Goal: Task Accomplishment & Management: Complete application form

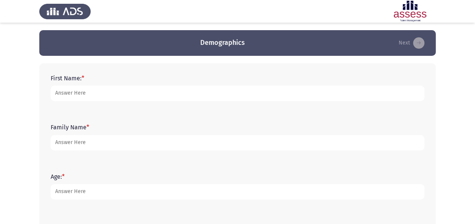
type input "[PERSON_NAME]"
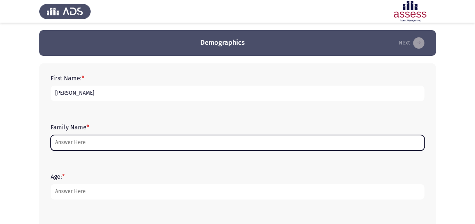
click at [110, 147] on input "Family Name *" at bounding box center [238, 142] width 374 height 15
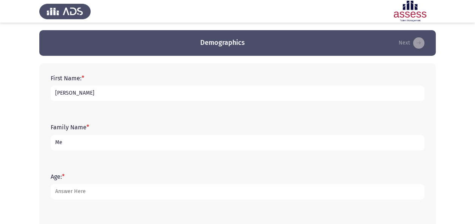
type input "M"
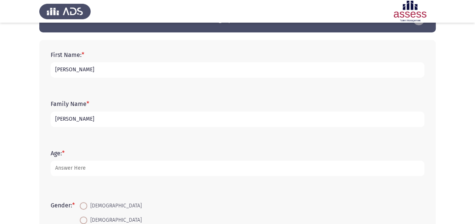
scroll to position [38, 0]
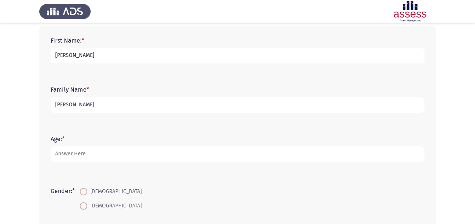
type input "[PERSON_NAME]"
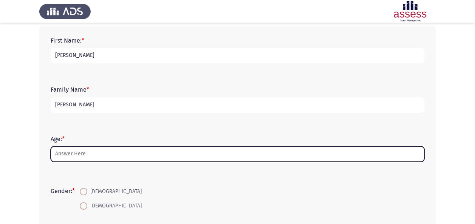
click at [76, 156] on input "Age: *" at bounding box center [238, 154] width 374 height 15
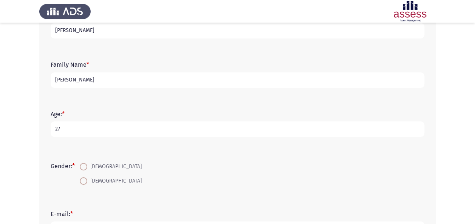
scroll to position [76, 0]
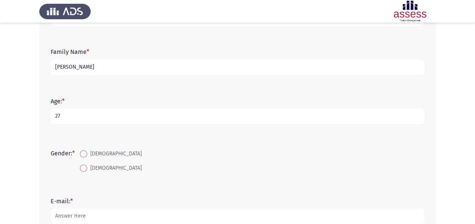
type input "27"
click at [87, 171] on span at bounding box center [84, 169] width 8 height 8
click at [87, 171] on input "[DEMOGRAPHIC_DATA]" at bounding box center [84, 169] width 8 height 8
radio input "true"
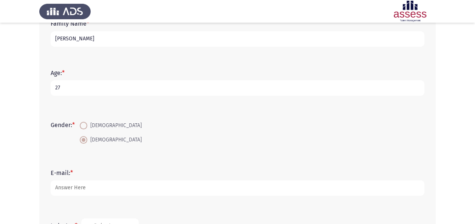
scroll to position [113, 0]
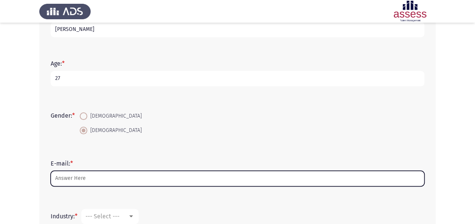
click at [73, 180] on input "E-mail: *" at bounding box center [238, 178] width 374 height 15
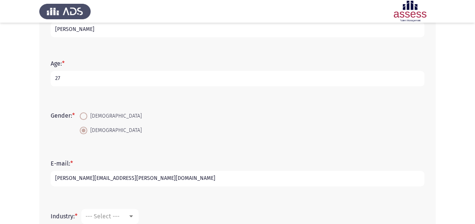
type input "[PERSON_NAME][EMAIL_ADDRESS][PERSON_NAME][DOMAIN_NAME]"
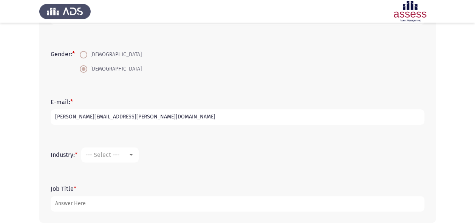
scroll to position [189, 0]
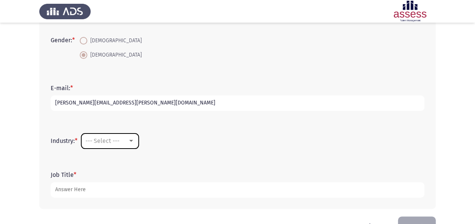
click at [132, 142] on div at bounding box center [131, 141] width 7 height 6
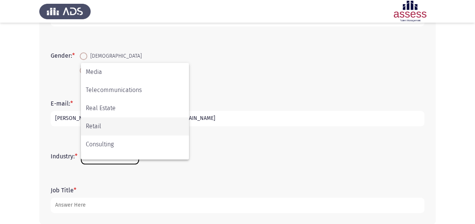
scroll to position [248, 0]
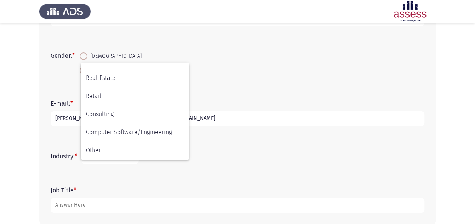
click at [81, 204] on div at bounding box center [237, 112] width 475 height 224
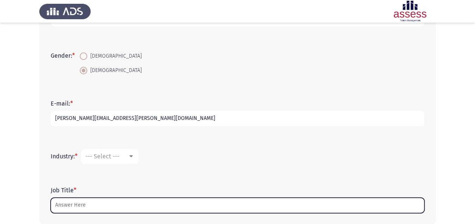
click at [87, 204] on input "Job Title *" at bounding box center [238, 205] width 374 height 15
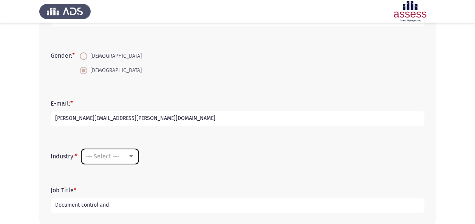
click at [124, 156] on div "--- Select ---" at bounding box center [106, 156] width 42 height 7
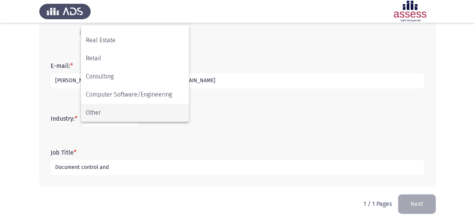
click at [106, 114] on span "Other" at bounding box center [135, 113] width 98 height 18
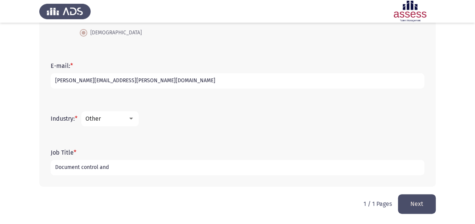
click at [124, 169] on input "Document control and" at bounding box center [238, 167] width 374 height 15
type input "Document control and Regulatory Compliance Specialist"
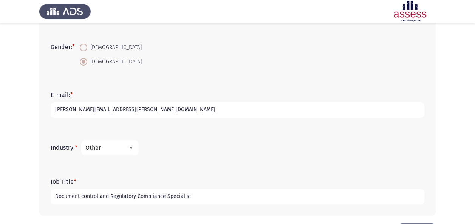
scroll to position [211, 0]
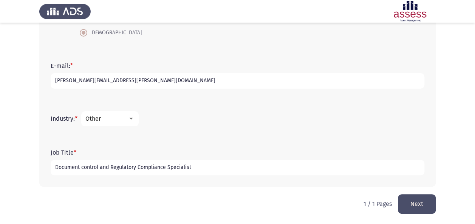
click at [415, 206] on button "Next" at bounding box center [417, 204] width 38 height 19
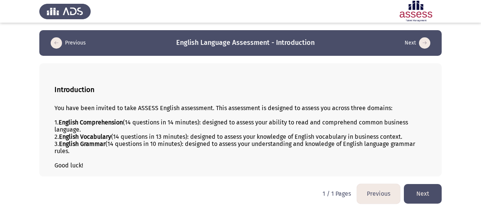
click at [422, 194] on button "Next" at bounding box center [423, 193] width 38 height 19
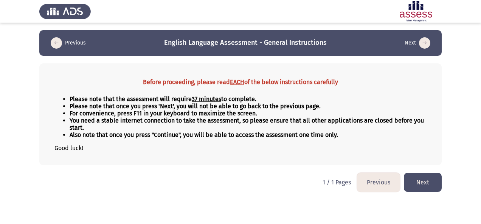
click at [427, 183] on button "Next" at bounding box center [423, 182] width 38 height 19
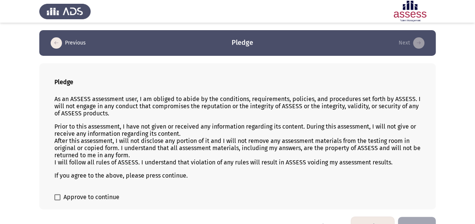
click at [105, 194] on span "Approve to continue" at bounding box center [91, 197] width 56 height 9
click at [57, 201] on input "Approve to continue" at bounding box center [57, 201] width 0 height 0
checkbox input "true"
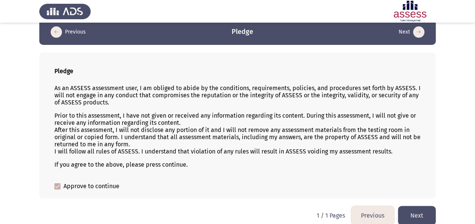
scroll to position [18, 0]
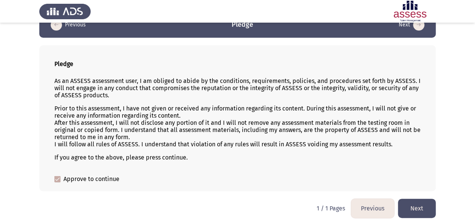
click at [423, 204] on button "Next" at bounding box center [417, 208] width 38 height 19
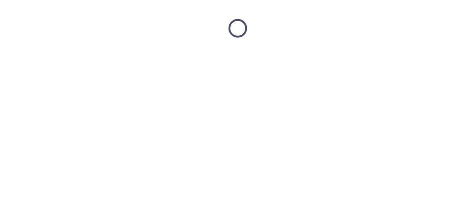
scroll to position [0, 0]
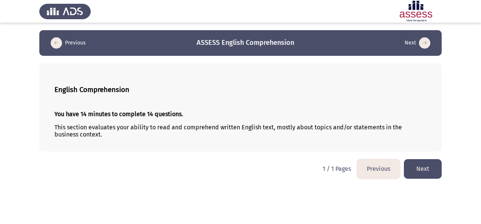
click at [414, 170] on button "Next" at bounding box center [423, 168] width 38 height 19
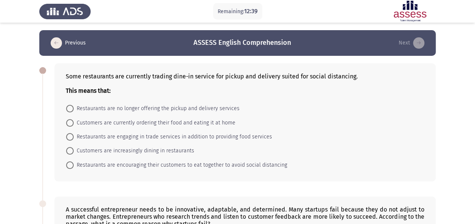
click at [96, 122] on span "Customers are currently ordering their food and eating it at home" at bounding box center [155, 123] width 162 height 9
click at [74, 122] on input "Customers are currently ordering their food and eating it at home" at bounding box center [70, 123] width 8 height 8
radio input "true"
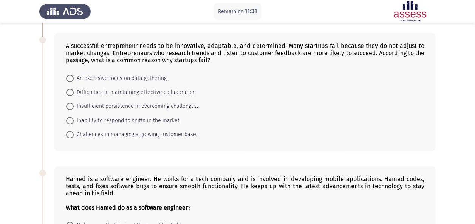
scroll to position [151, 0]
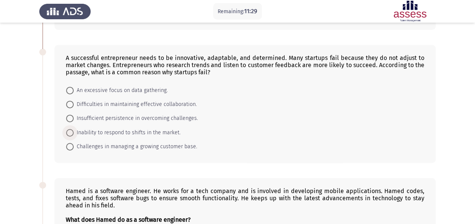
click at [111, 129] on span "Inability to respond to shifts in the market." at bounding box center [127, 132] width 107 height 9
click at [74, 129] on input "Inability to respond to shifts in the market." at bounding box center [70, 133] width 8 height 8
radio input "true"
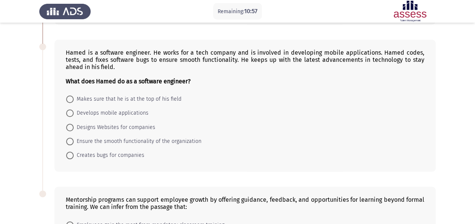
scroll to position [265, 0]
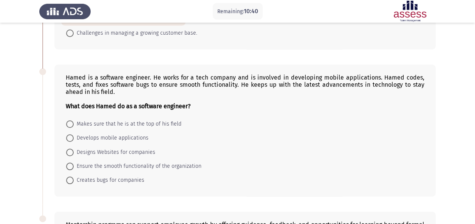
click at [77, 137] on span "Develops mobile applications" at bounding box center [111, 138] width 75 height 9
click at [74, 137] on input "Develops mobile applications" at bounding box center [70, 139] width 8 height 8
radio input "true"
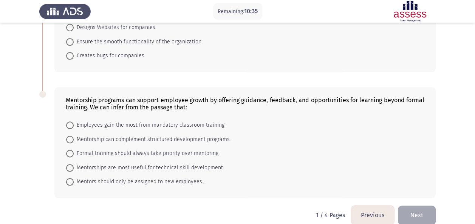
scroll to position [396, 0]
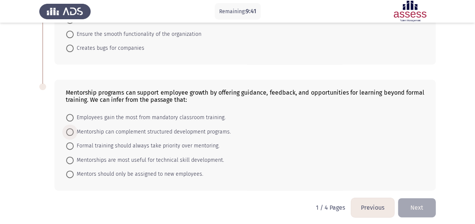
click at [121, 129] on span "Mentorship can complement structured development programs." at bounding box center [152, 132] width 157 height 9
click at [74, 129] on input "Mentorship can complement structured development programs." at bounding box center [70, 132] width 8 height 8
radio input "true"
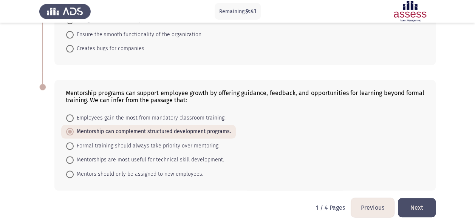
click at [422, 202] on button "Next" at bounding box center [417, 207] width 38 height 19
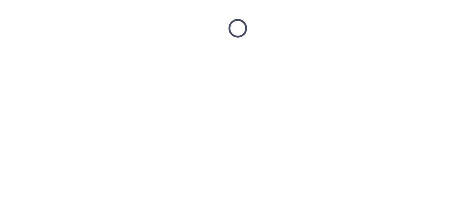
scroll to position [0, 0]
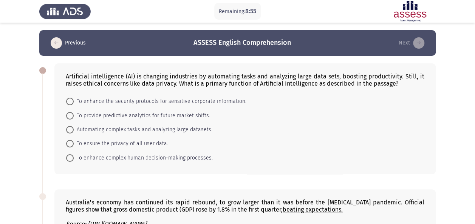
click at [90, 126] on span "Automating complex tasks and analyzing large datasets." at bounding box center [143, 129] width 139 height 9
click at [74, 126] on input "Automating complex tasks and analyzing large datasets." at bounding box center [70, 130] width 8 height 8
radio input "true"
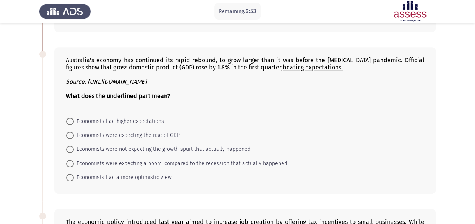
scroll to position [151, 0]
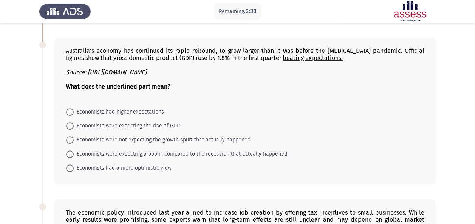
drag, startPoint x: 173, startPoint y: 166, endPoint x: 197, endPoint y: 53, distance: 115.2
click at [193, 54] on div "Australia's economy has continued its rapid rebound, to grow larger than it was…" at bounding box center [244, 111] width 381 height 147
drag, startPoint x: 317, startPoint y: 59, endPoint x: 248, endPoint y: 60, distance: 69.9
click at [248, 60] on div "Australia's economy has continued its rapid rebound, to grow larger than it was…" at bounding box center [245, 54] width 359 height 14
drag, startPoint x: 258, startPoint y: 51, endPoint x: 235, endPoint y: 52, distance: 22.3
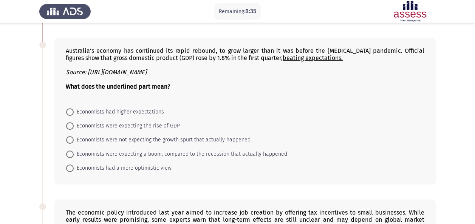
click at [236, 51] on div "Australia's economy has continued its rapid rebound, to grow larger than it was…" at bounding box center [245, 54] width 359 height 14
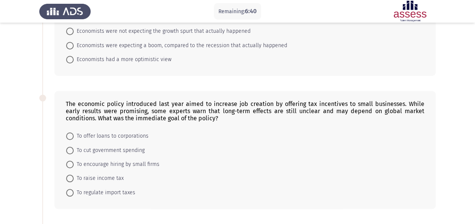
scroll to position [222, 0]
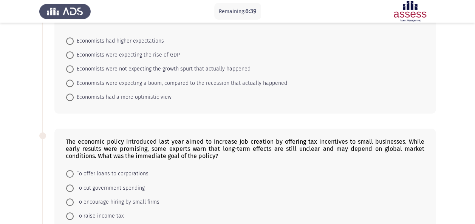
click at [105, 52] on span "Economists were expecting the rise of GDP" at bounding box center [127, 55] width 106 height 9
click at [74, 52] on input "Economists were expecting the rise of GDP" at bounding box center [70, 55] width 8 height 8
radio input "true"
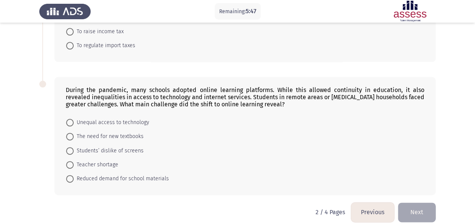
scroll to position [411, 0]
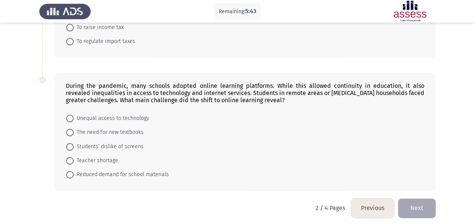
click at [87, 116] on span "Unequal access to technology" at bounding box center [112, 118] width 76 height 9
click at [74, 116] on input "Unequal access to technology" at bounding box center [70, 119] width 8 height 8
radio input "true"
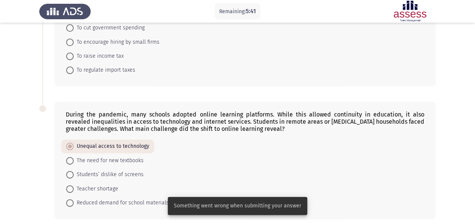
scroll to position [373, 0]
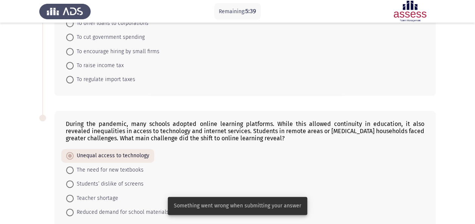
click at [104, 64] on span "To raise income tax" at bounding box center [99, 65] width 50 height 9
click at [74, 64] on input "To raise income tax" at bounding box center [70, 66] width 8 height 8
radio input "true"
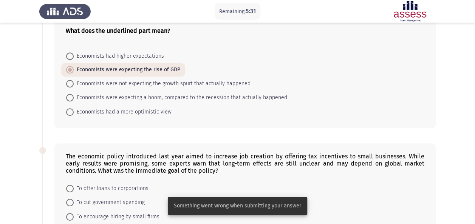
scroll to position [221, 0]
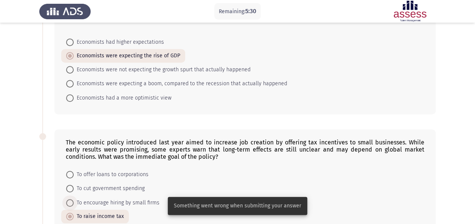
click at [85, 200] on span "To encourage hiring by small firms" at bounding box center [117, 203] width 86 height 9
click at [74, 200] on input "To encourage hiring by small firms" at bounding box center [70, 204] width 8 height 8
radio input "true"
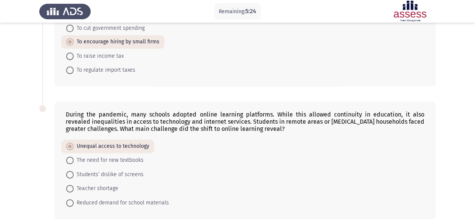
scroll to position [410, 0]
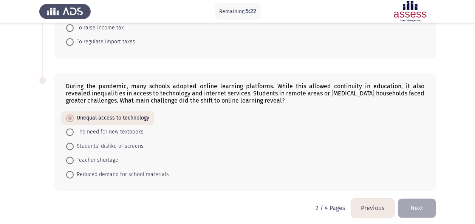
click at [411, 206] on button "Next" at bounding box center [417, 208] width 38 height 19
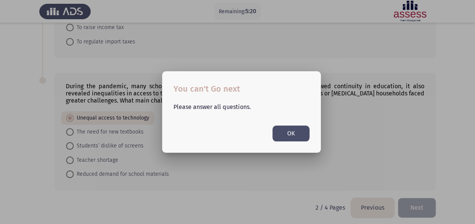
click at [291, 135] on button "OK" at bounding box center [290, 133] width 37 height 15
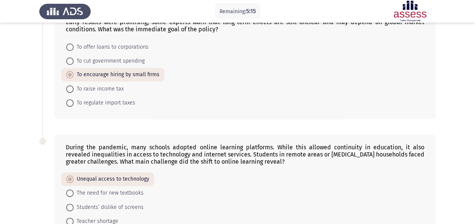
scroll to position [334, 0]
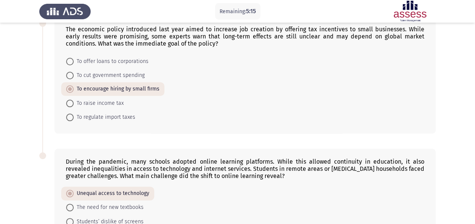
click at [105, 101] on span "To raise income tax" at bounding box center [99, 103] width 50 height 9
click at [74, 101] on input "To raise income tax" at bounding box center [70, 104] width 8 height 8
radio input "true"
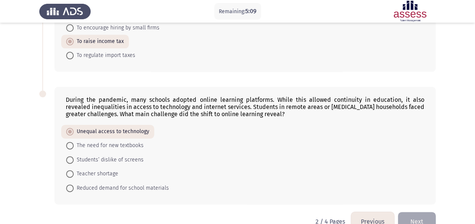
scroll to position [410, 0]
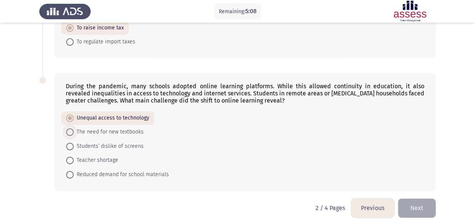
click at [80, 128] on span "The need for new textbooks" at bounding box center [109, 132] width 70 height 9
click at [74, 128] on input "The need for new textbooks" at bounding box center [70, 132] width 8 height 8
radio input "true"
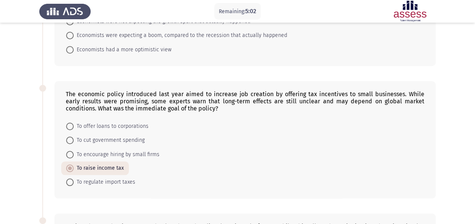
scroll to position [340, 0]
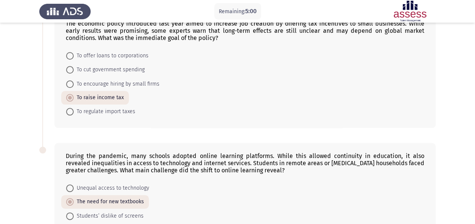
click at [115, 93] on span "To raise income tax" at bounding box center [99, 97] width 50 height 9
click at [74, 94] on input "To raise income tax" at bounding box center [70, 98] width 8 height 8
click at [104, 198] on span "The need for new textbooks" at bounding box center [109, 202] width 70 height 9
click at [74, 198] on input "The need for new textbooks" at bounding box center [70, 202] width 8 height 8
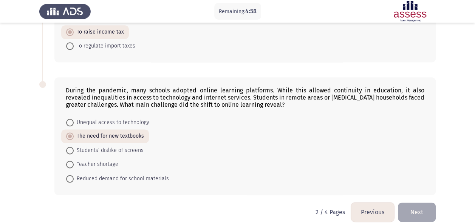
scroll to position [410, 0]
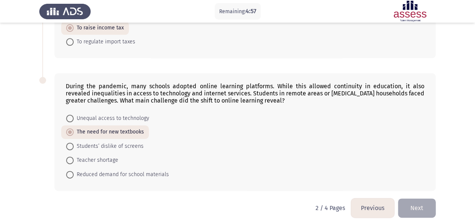
click at [428, 199] on button "Next" at bounding box center [417, 208] width 38 height 19
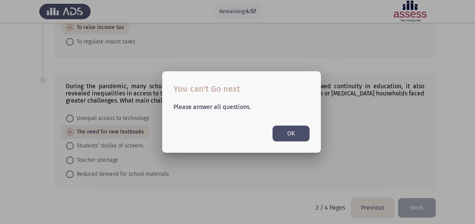
scroll to position [0, 0]
click at [286, 128] on button "OK" at bounding box center [290, 133] width 37 height 15
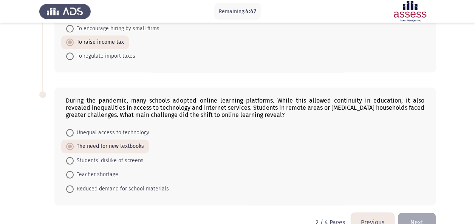
scroll to position [410, 0]
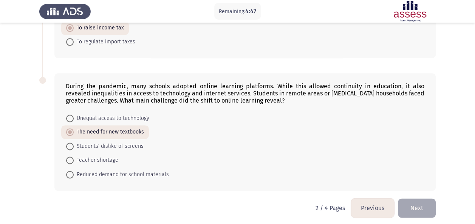
click at [407, 209] on button "Next" at bounding box center [417, 208] width 38 height 19
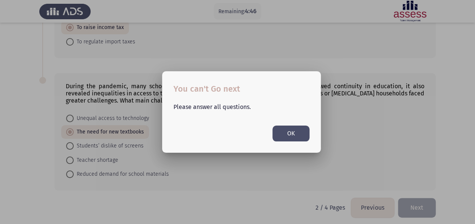
click at [296, 129] on button "OK" at bounding box center [290, 133] width 37 height 15
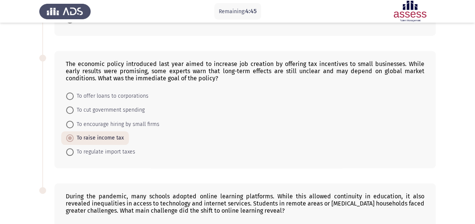
scroll to position [297, 0]
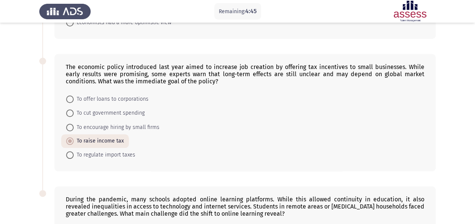
click at [201, 110] on form "To offer loans to corporations To cut government spending To encourage hiring b…" at bounding box center [245, 127] width 359 height 70
click at [203, 110] on form "To offer loans to corporations To cut government spending To encourage hiring b…" at bounding box center [245, 127] width 359 height 70
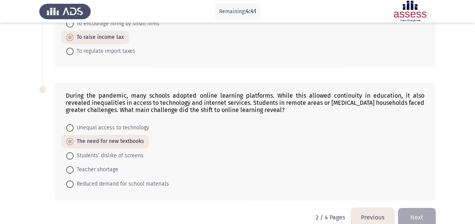
scroll to position [410, 0]
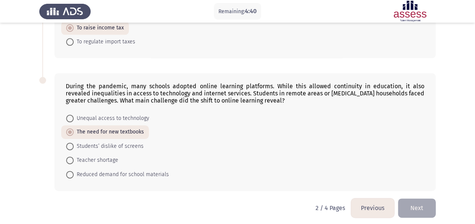
click at [419, 209] on button "Next" at bounding box center [417, 208] width 38 height 19
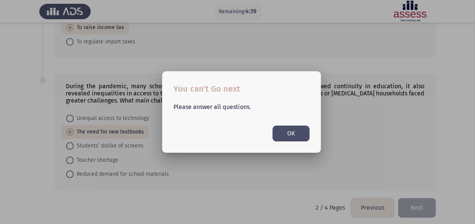
click at [287, 136] on button "OK" at bounding box center [290, 133] width 37 height 15
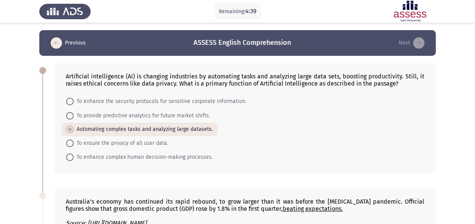
scroll to position [410, 0]
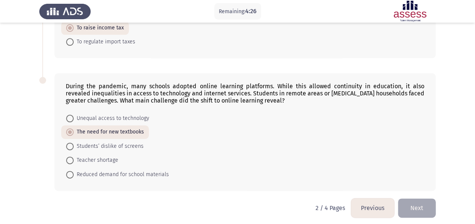
click at [424, 212] on button "Next" at bounding box center [417, 208] width 38 height 19
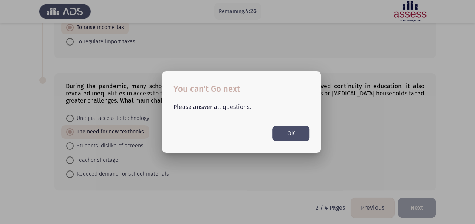
click at [289, 135] on button "OK" at bounding box center [290, 133] width 37 height 15
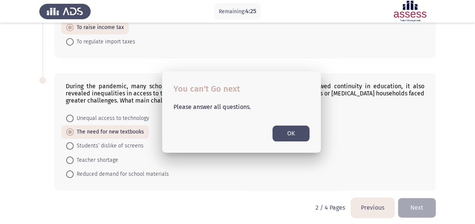
scroll to position [410, 0]
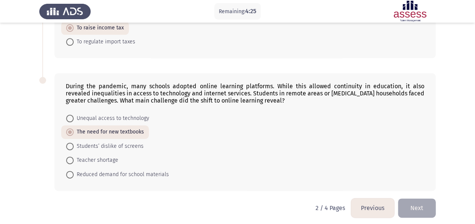
click at [368, 141] on form "Unequal access to technology The need for new textbooks Students’ dislike of sc…" at bounding box center [245, 146] width 359 height 70
click at [93, 143] on span "Students’ dislike of screens" at bounding box center [109, 146] width 70 height 9
click at [74, 143] on input "Students’ dislike of screens" at bounding box center [70, 147] width 8 height 8
radio input "true"
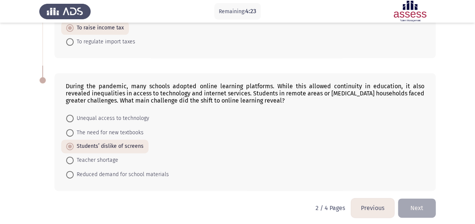
click at [406, 199] on button "Next" at bounding box center [417, 208] width 38 height 19
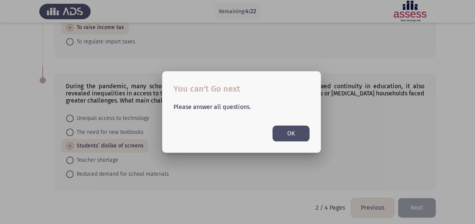
click at [302, 130] on button "OK" at bounding box center [290, 133] width 37 height 15
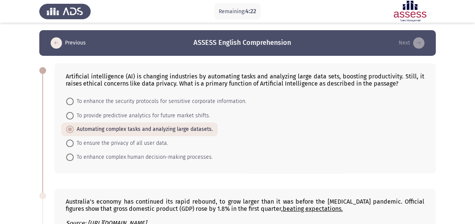
scroll to position [410, 0]
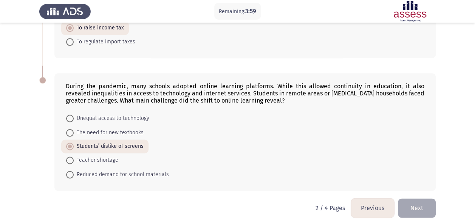
click at [418, 199] on button "Next" at bounding box center [417, 208] width 38 height 19
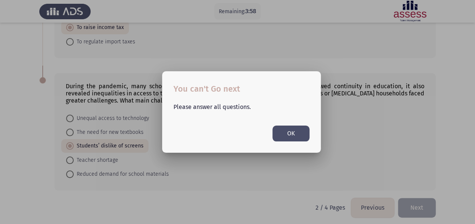
click at [284, 132] on button "OK" at bounding box center [290, 133] width 37 height 15
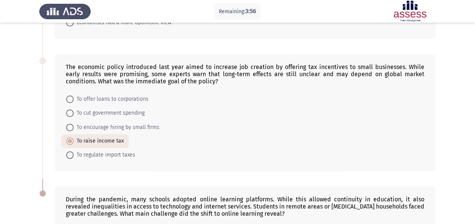
scroll to position [183, 0]
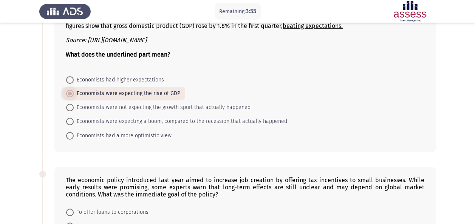
click at [99, 90] on span "Economists were expecting the rise of GDP" at bounding box center [127, 93] width 107 height 9
click at [74, 90] on input "Economists were expecting the rise of GDP" at bounding box center [70, 94] width 8 height 8
click at [45, 173] on div at bounding box center [42, 174] width 7 height 7
click at [43, 173] on div at bounding box center [42, 174] width 7 height 7
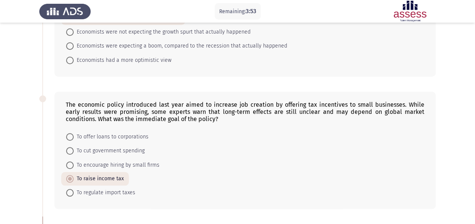
scroll to position [334, 0]
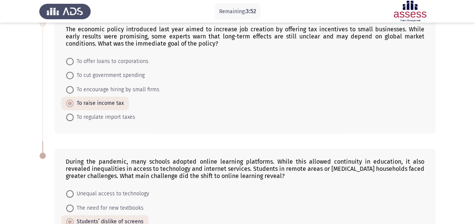
click at [99, 99] on span "To raise income tax" at bounding box center [99, 103] width 50 height 9
click at [74, 100] on input "To raise income tax" at bounding box center [70, 104] width 8 height 8
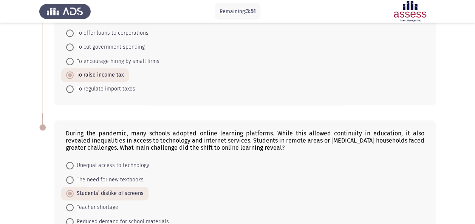
scroll to position [410, 0]
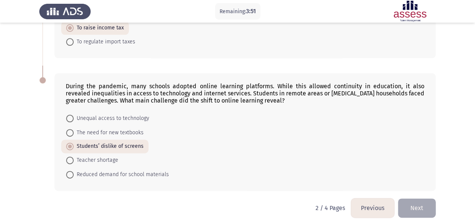
click at [95, 134] on mat-radio-button "The need for new textbooks" at bounding box center [104, 132] width 87 height 14
click at [98, 129] on span "The need for new textbooks" at bounding box center [109, 132] width 70 height 9
click at [74, 129] on input "The need for new textbooks" at bounding box center [70, 133] width 8 height 8
radio input "true"
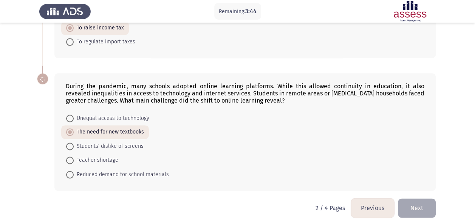
click at [206, 66] on div "During the pandemic, many schools adopted online learning platforms. While this…" at bounding box center [237, 132] width 396 height 133
click at [412, 206] on button "Next" at bounding box center [417, 208] width 38 height 19
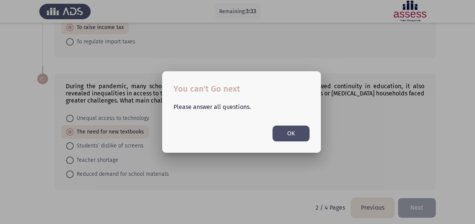
click at [307, 137] on button "OK" at bounding box center [290, 133] width 37 height 15
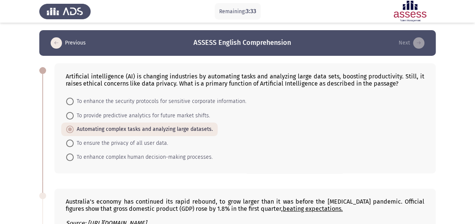
scroll to position [410, 0]
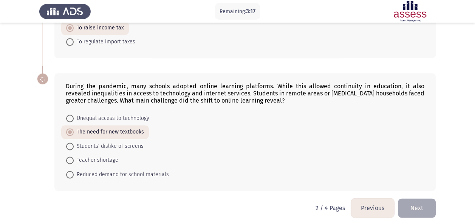
click at [354, 153] on form "Unequal access to technology The need for new textbooks Students’ dislike of sc…" at bounding box center [245, 146] width 359 height 70
click at [248, 13] on span "3:12" at bounding box center [251, 11] width 10 height 7
click at [248, 13] on span "3:11" at bounding box center [250, 11] width 9 height 7
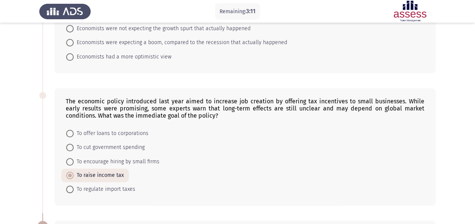
scroll to position [259, 0]
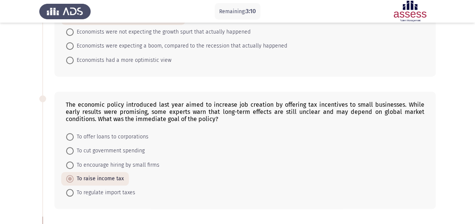
click at [240, 88] on div "The economic policy introduced last year aimed to increase job creation by offe…" at bounding box center [237, 150] width 396 height 133
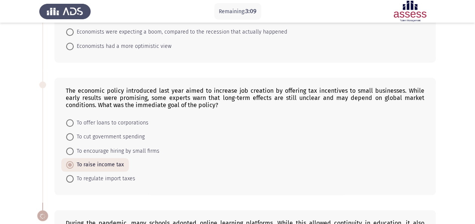
scroll to position [410, 0]
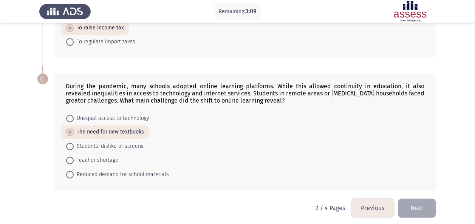
click at [108, 128] on span "The need for new textbooks" at bounding box center [109, 132] width 70 height 9
click at [74, 128] on input "The need for new textbooks" at bounding box center [70, 132] width 8 height 8
click at [108, 128] on span "The need for new textbooks" at bounding box center [109, 132] width 70 height 9
click at [74, 128] on input "The need for new textbooks" at bounding box center [70, 132] width 8 height 8
click at [108, 111] on mat-radio-button "Unequal access to technology" at bounding box center [107, 118] width 93 height 14
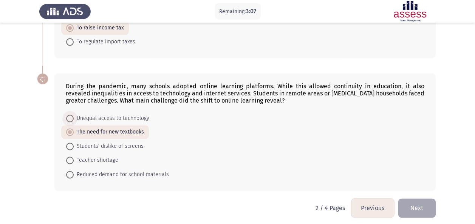
click at [104, 114] on span "Unequal access to technology" at bounding box center [112, 118] width 76 height 9
click at [74, 115] on input "Unequal access to technology" at bounding box center [70, 119] width 8 height 8
radio input "true"
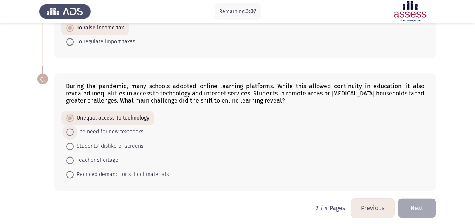
click at [96, 128] on span "The need for new textbooks" at bounding box center [109, 132] width 70 height 9
click at [74, 128] on input "The need for new textbooks" at bounding box center [70, 132] width 8 height 8
radio input "true"
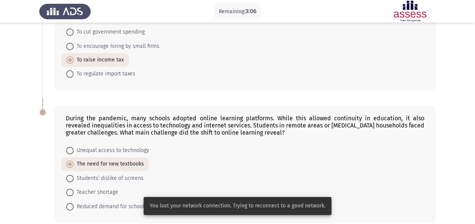
scroll to position [297, 0]
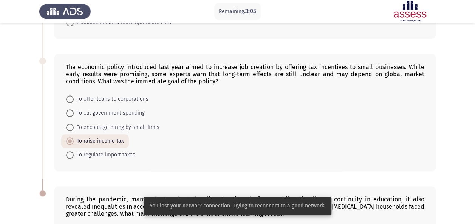
click at [90, 120] on mat-radio-button "To encourage hiring by small firms" at bounding box center [112, 127] width 103 height 14
click at [97, 103] on mat-radio-button "To offer loans to corporations" at bounding box center [107, 99] width 92 height 14
click at [94, 109] on span "To cut government spending" at bounding box center [109, 113] width 71 height 9
click at [74, 110] on input "To cut government spending" at bounding box center [70, 114] width 8 height 8
radio input "true"
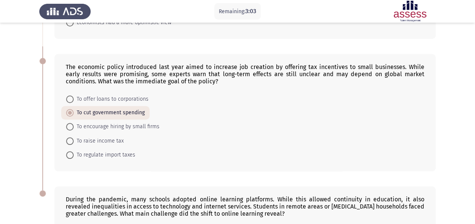
click at [81, 134] on mat-radio-button "To raise income tax" at bounding box center [94, 141] width 67 height 14
click at [83, 128] on span "To encourage hiring by small firms" at bounding box center [117, 126] width 86 height 9
click at [74, 128] on input "To encourage hiring by small firms" at bounding box center [70, 127] width 8 height 8
radio input "true"
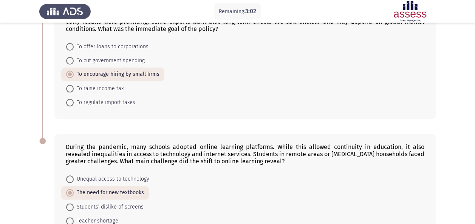
scroll to position [410, 0]
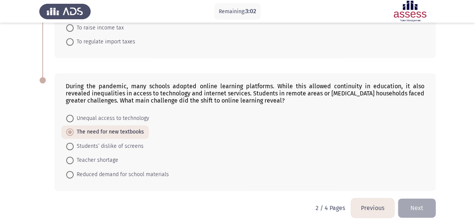
click at [87, 144] on span "Students’ dislike of screens" at bounding box center [109, 146] width 70 height 9
click at [74, 144] on input "Students’ dislike of screens" at bounding box center [70, 147] width 8 height 8
radio input "true"
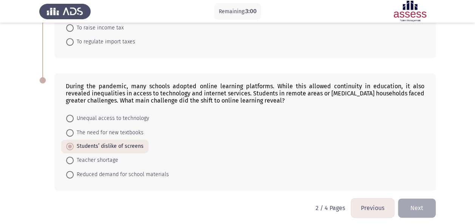
click at [416, 205] on button "Next" at bounding box center [417, 208] width 38 height 19
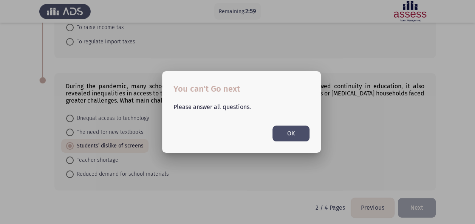
click at [286, 135] on button "OK" at bounding box center [290, 133] width 37 height 15
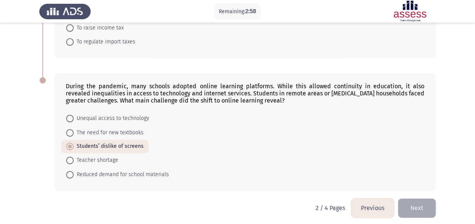
click at [380, 199] on button "Previous" at bounding box center [372, 208] width 43 height 19
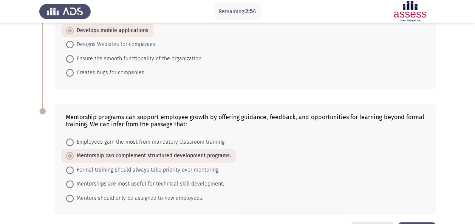
scroll to position [396, 0]
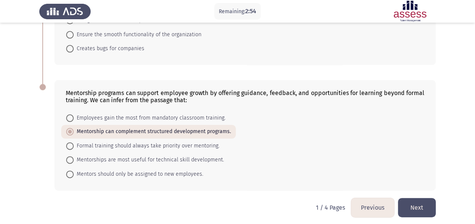
click at [407, 199] on button "Next" at bounding box center [417, 207] width 38 height 19
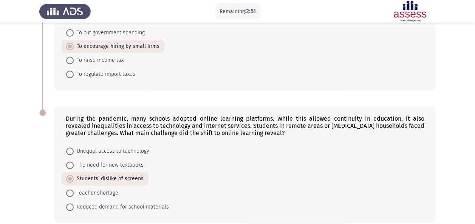
scroll to position [410, 0]
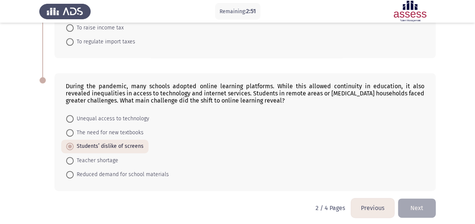
click at [426, 202] on button "Next" at bounding box center [417, 208] width 38 height 19
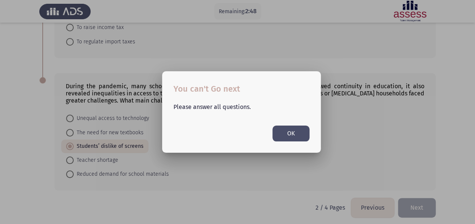
click at [290, 135] on button "OK" at bounding box center [290, 133] width 37 height 15
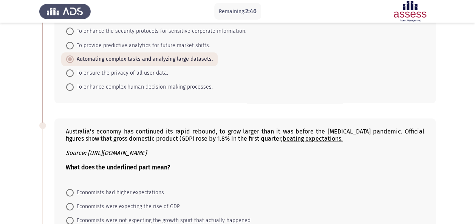
scroll to position [108, 0]
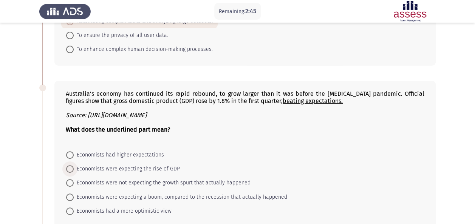
click at [116, 166] on span "Economists were expecting the rise of GDP" at bounding box center [127, 169] width 106 height 9
click at [74, 166] on input "Economists were expecting the rise of GDP" at bounding box center [70, 170] width 8 height 8
radio input "true"
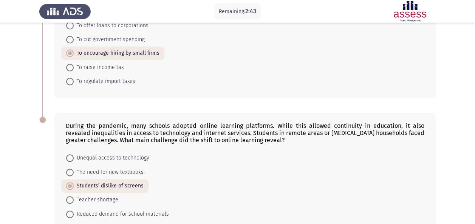
scroll to position [410, 0]
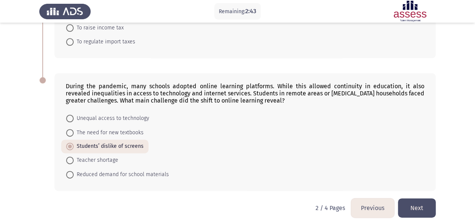
click at [423, 199] on button "Next" at bounding box center [417, 208] width 38 height 19
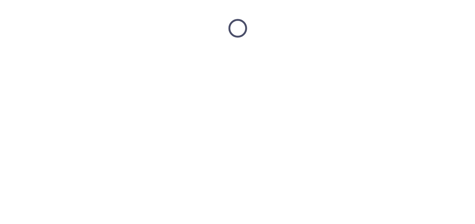
scroll to position [0, 0]
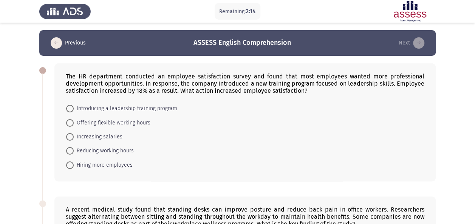
click at [115, 107] on span "Introducing a leadership training program" at bounding box center [126, 108] width 104 height 9
click at [74, 107] on input "Introducing a leadership training program" at bounding box center [70, 109] width 8 height 8
radio input "true"
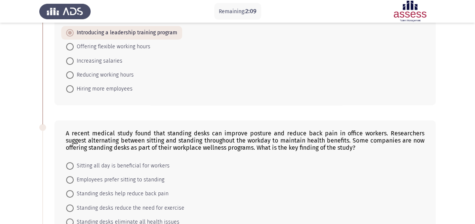
scroll to position [113, 0]
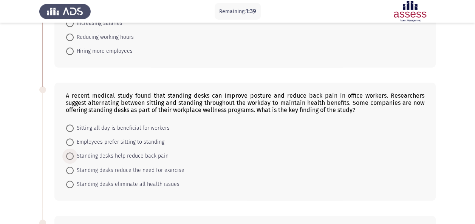
click at [123, 153] on span "Standing desks help reduce back pain" at bounding box center [121, 156] width 95 height 9
click at [74, 153] on input "Standing desks help reduce back pain" at bounding box center [70, 157] width 8 height 8
radio input "true"
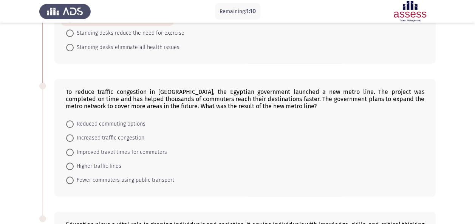
scroll to position [265, 0]
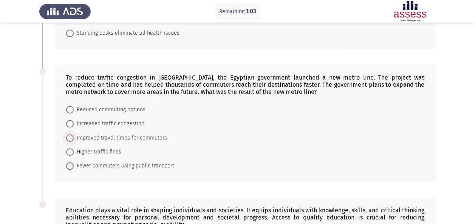
click at [115, 135] on span "Improved travel times for commuters" at bounding box center [120, 138] width 93 height 9
click at [74, 135] on input "Improved travel times for commuters" at bounding box center [70, 139] width 8 height 8
radio input "true"
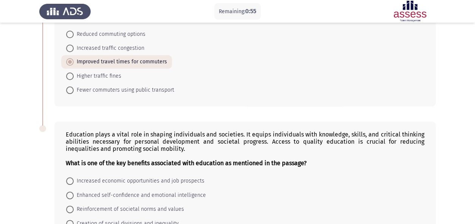
scroll to position [378, 0]
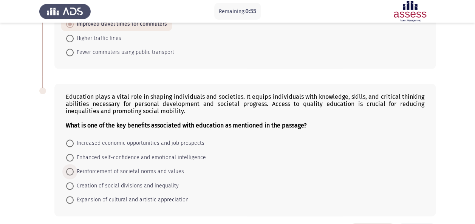
click at [84, 171] on span "Reinforcement of societal norms and values" at bounding box center [129, 171] width 110 height 9
click at [74, 171] on input "Reinforcement of societal norms and values" at bounding box center [70, 172] width 8 height 8
radio input "true"
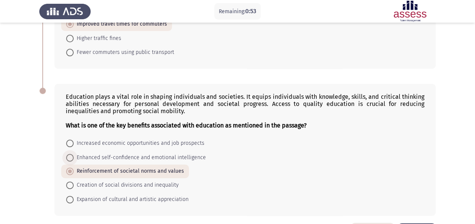
click at [118, 156] on span "Enhanced self-confidence and emotional intelligence" at bounding box center [140, 157] width 132 height 9
click at [74, 156] on input "Enhanced self-confidence and emotional intelligence" at bounding box center [70, 158] width 8 height 8
radio input "true"
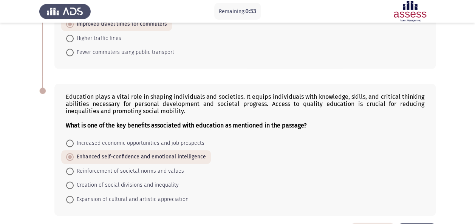
scroll to position [403, 0]
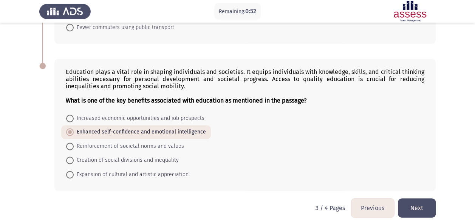
click at [423, 199] on button "Next" at bounding box center [417, 208] width 38 height 19
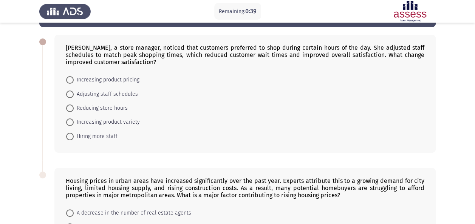
scroll to position [38, 0]
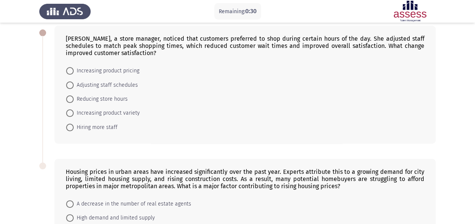
click at [117, 83] on span "Adjusting staff schedules" at bounding box center [106, 85] width 64 height 9
click at [74, 83] on input "Adjusting staff schedules" at bounding box center [70, 86] width 8 height 8
radio input "true"
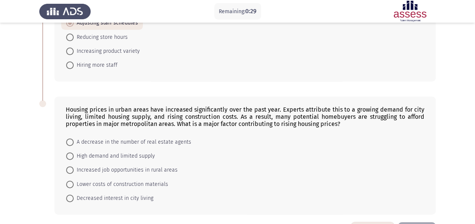
scroll to position [113, 0]
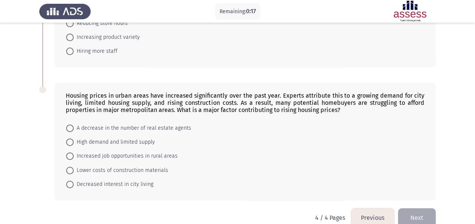
click at [143, 129] on span "A decrease in the number of real estate agents" at bounding box center [133, 128] width 118 height 9
click at [74, 129] on input "A decrease in the number of real estate agents" at bounding box center [70, 129] width 8 height 8
radio input "true"
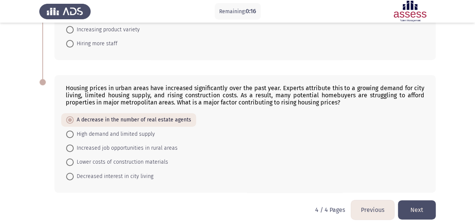
scroll to position [125, 0]
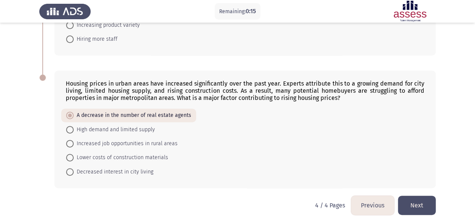
click at [419, 204] on button "Next" at bounding box center [417, 205] width 38 height 19
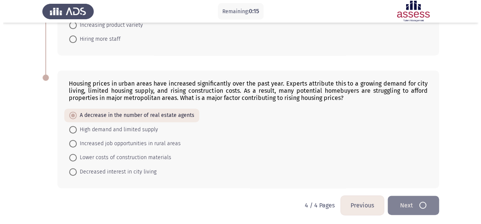
scroll to position [0, 0]
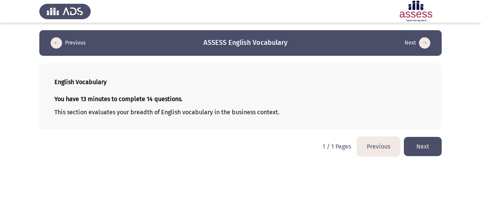
click at [425, 144] on button "Next" at bounding box center [423, 146] width 38 height 19
click at [424, 143] on button "Next" at bounding box center [423, 146] width 38 height 19
click at [426, 138] on button "Next" at bounding box center [423, 146] width 38 height 19
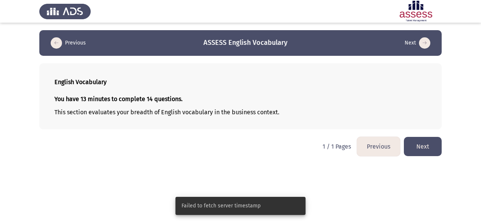
click at [424, 148] on button "Next" at bounding box center [423, 146] width 38 height 19
click at [422, 37] on button "Next" at bounding box center [417, 43] width 30 height 12
click at [421, 148] on button "Next" at bounding box center [423, 146] width 38 height 19
click at [416, 139] on button "Next" at bounding box center [423, 146] width 38 height 19
click at [419, 145] on button "Next" at bounding box center [423, 146] width 38 height 19
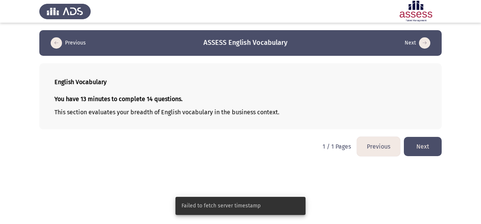
click at [419, 145] on button "Next" at bounding box center [423, 146] width 38 height 19
click at [418, 40] on button "Next" at bounding box center [417, 43] width 30 height 12
click at [415, 145] on button "Next" at bounding box center [423, 146] width 38 height 19
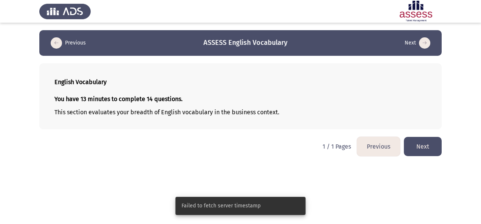
click at [415, 146] on button "Next" at bounding box center [423, 146] width 38 height 19
click at [416, 150] on button "Next" at bounding box center [423, 146] width 38 height 19
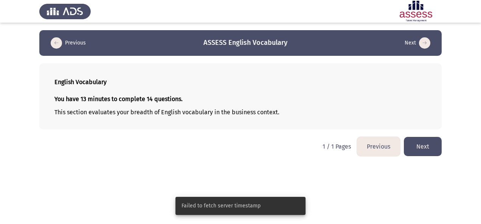
click at [425, 47] on icon "load next page" at bounding box center [424, 42] width 11 height 11
click at [214, 47] on h3 "ASSESS English Vocabulary" at bounding box center [245, 42] width 84 height 9
click at [254, 164] on html "Previous ASSESS English Vocabulary Next English Vocabulary You have 13 minutes …" at bounding box center [240, 82] width 481 height 164
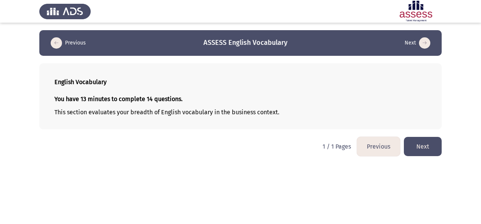
click at [391, 147] on button "Previous" at bounding box center [378, 146] width 43 height 19
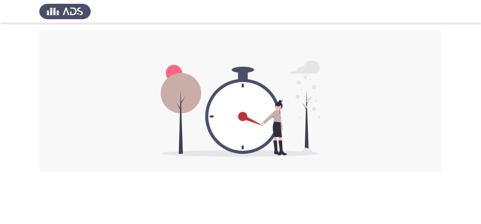
click at [433, 151] on div at bounding box center [240, 101] width 402 height 142
click at [176, 95] on img at bounding box center [241, 108] width 160 height 97
click at [203, 105] on img at bounding box center [241, 108] width 160 height 97
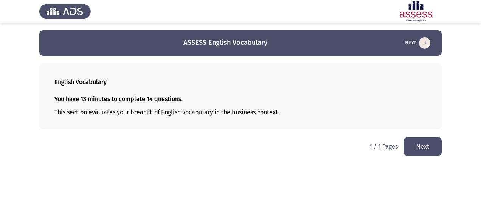
click at [430, 146] on button "Next" at bounding box center [423, 146] width 38 height 19
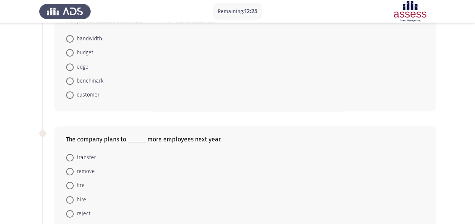
scroll to position [189, 0]
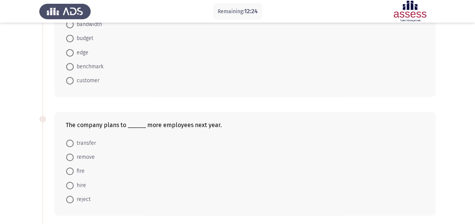
click at [74, 184] on span "hire" at bounding box center [80, 185] width 12 height 9
click at [74, 184] on input "hire" at bounding box center [70, 186] width 8 height 8
radio input "true"
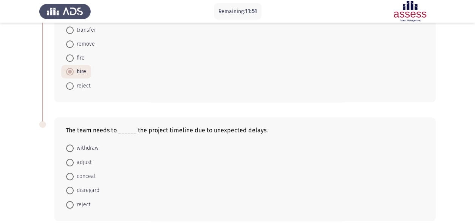
scroll to position [334, 0]
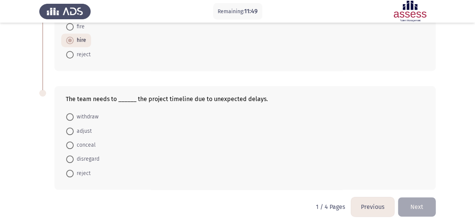
click at [82, 130] on span "adjust" at bounding box center [83, 131] width 18 height 9
click at [74, 130] on input "adjust" at bounding box center [70, 132] width 8 height 8
radio input "true"
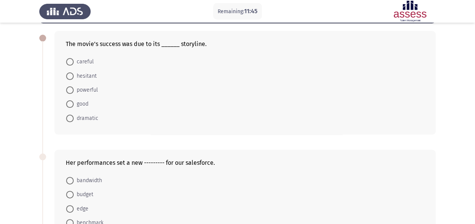
scroll to position [31, 0]
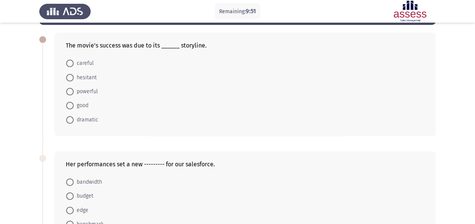
click at [85, 90] on span "powerful" at bounding box center [86, 91] width 24 height 9
click at [74, 90] on input "powerful" at bounding box center [70, 92] width 8 height 8
radio input "true"
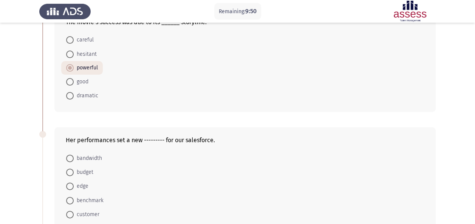
scroll to position [69, 0]
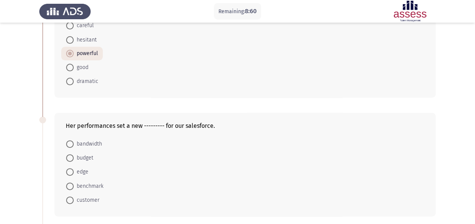
click at [89, 185] on span "benchmark" at bounding box center [89, 186] width 30 height 9
click at [74, 185] on input "benchmark" at bounding box center [70, 187] width 8 height 8
radio input "true"
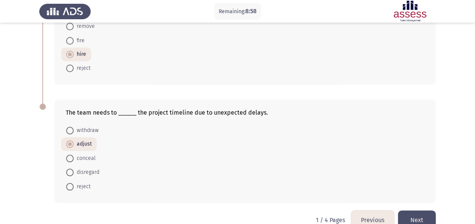
scroll to position [333, 0]
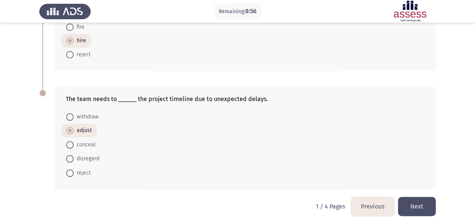
click at [418, 203] on button "Next" at bounding box center [417, 206] width 38 height 19
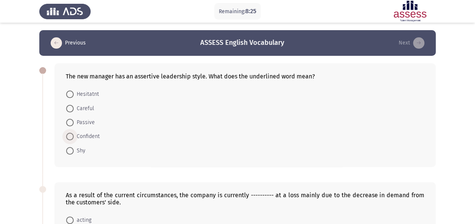
click at [88, 135] on span "Confident" at bounding box center [87, 136] width 26 height 9
click at [74, 135] on input "Confident" at bounding box center [70, 137] width 8 height 8
radio input "true"
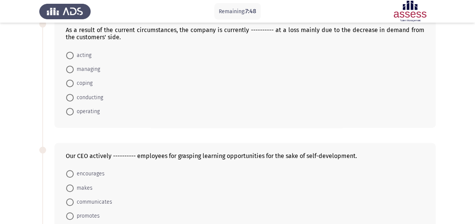
scroll to position [151, 0]
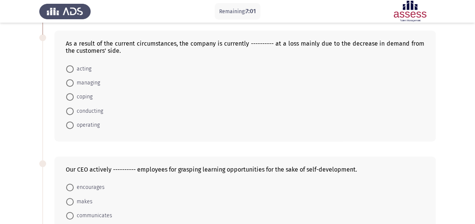
click at [93, 125] on span "operating" at bounding box center [87, 125] width 26 height 9
click at [74, 125] on input "operating" at bounding box center [70, 126] width 8 height 8
radio input "true"
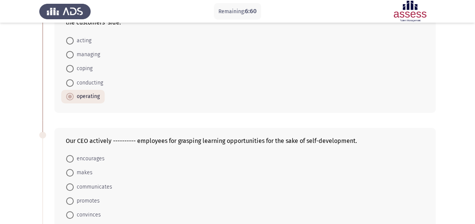
scroll to position [227, 0]
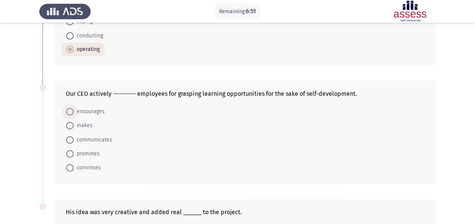
click at [98, 110] on span "encourages" at bounding box center [89, 111] width 31 height 9
click at [74, 110] on input "encourages" at bounding box center [70, 112] width 8 height 8
radio input "true"
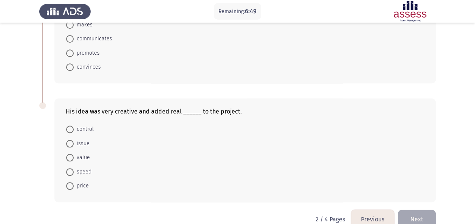
scroll to position [340, 0]
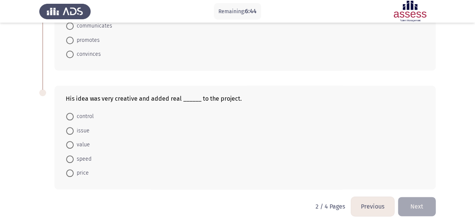
click at [84, 142] on span "value" at bounding box center [82, 145] width 16 height 9
click at [74, 142] on input "value" at bounding box center [70, 145] width 8 height 8
radio input "true"
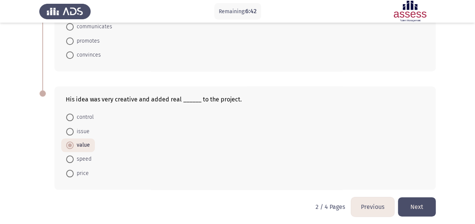
click at [410, 200] on button "Next" at bounding box center [417, 207] width 38 height 19
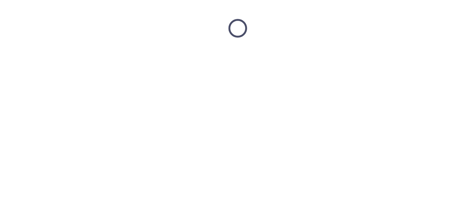
scroll to position [0, 0]
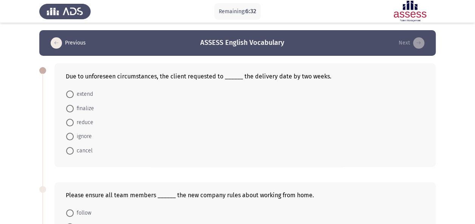
click at [88, 94] on span "extend" at bounding box center [83, 94] width 19 height 9
click at [74, 94] on input "extend" at bounding box center [70, 95] width 8 height 8
radio input "true"
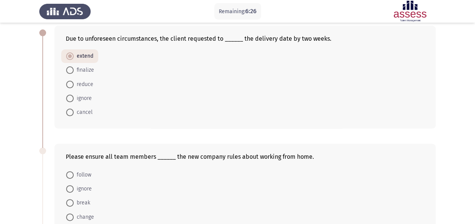
scroll to position [76, 0]
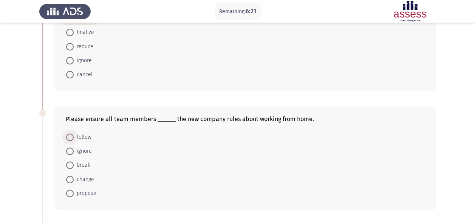
click at [74, 138] on span "follow" at bounding box center [83, 137] width 18 height 9
click at [74, 138] on input "follow" at bounding box center [70, 138] width 8 height 8
radio input "true"
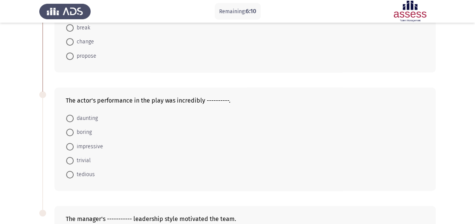
scroll to position [227, 0]
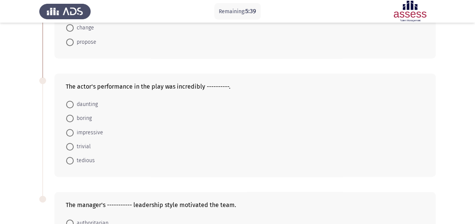
click at [98, 129] on span "impressive" at bounding box center [88, 132] width 29 height 9
click at [74, 129] on input "impressive" at bounding box center [70, 133] width 8 height 8
radio input "true"
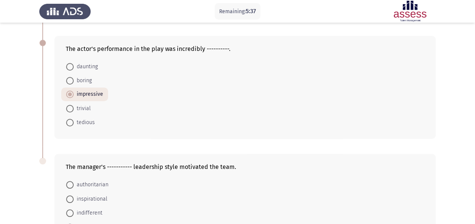
scroll to position [302, 0]
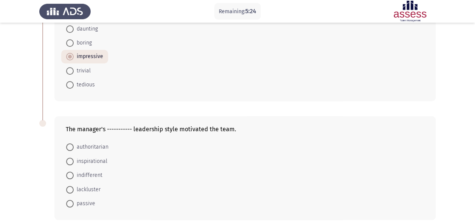
click at [100, 159] on span "inspirational" at bounding box center [91, 161] width 34 height 9
click at [74, 159] on input "inspirational" at bounding box center [70, 162] width 8 height 8
radio input "true"
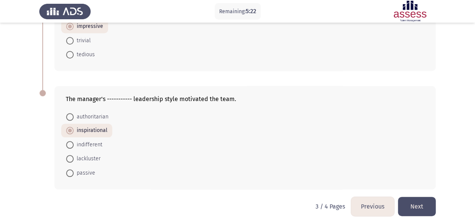
click at [428, 200] on button "Next" at bounding box center [417, 206] width 38 height 19
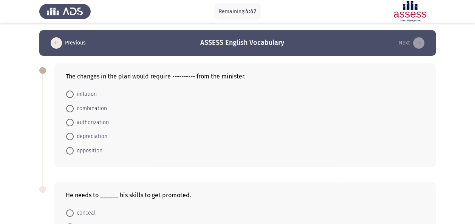
click at [95, 122] on span "authorization" at bounding box center [91, 122] width 35 height 9
click at [74, 122] on input "authorization" at bounding box center [70, 123] width 8 height 8
radio input "true"
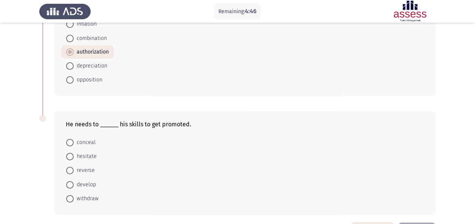
scroll to position [76, 0]
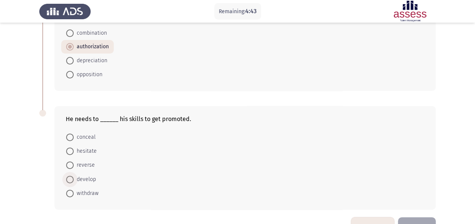
click at [93, 179] on span "develop" at bounding box center [85, 179] width 22 height 9
click at [74, 179] on input "develop" at bounding box center [70, 180] width 8 height 8
radio input "true"
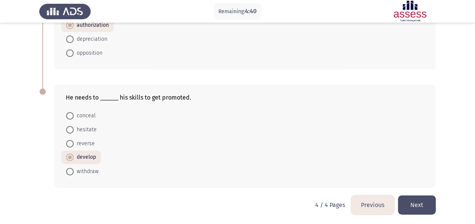
click at [419, 202] on button "Next" at bounding box center [417, 205] width 38 height 19
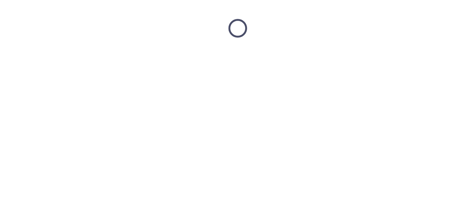
scroll to position [0, 0]
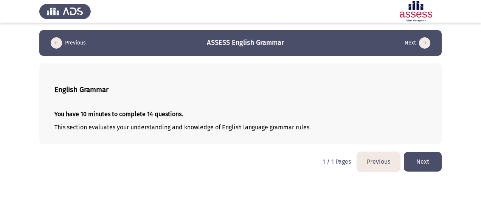
click at [424, 161] on button "Next" at bounding box center [423, 161] width 38 height 19
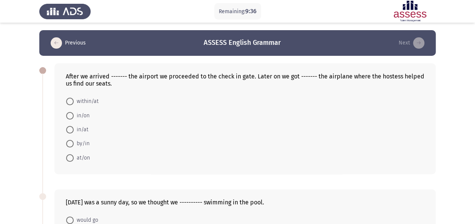
click at [84, 157] on span "at/on" at bounding box center [82, 158] width 16 height 9
click at [74, 157] on input "at/on" at bounding box center [70, 159] width 8 height 8
radio input "true"
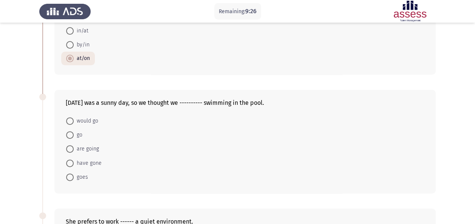
scroll to position [113, 0]
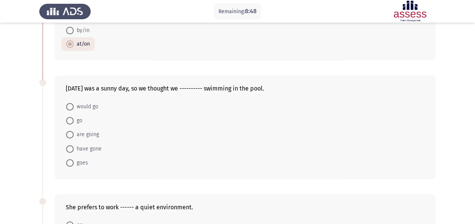
click at [83, 108] on span "would go" at bounding box center [86, 106] width 25 height 9
click at [74, 108] on input "would go" at bounding box center [70, 107] width 8 height 8
radio input "true"
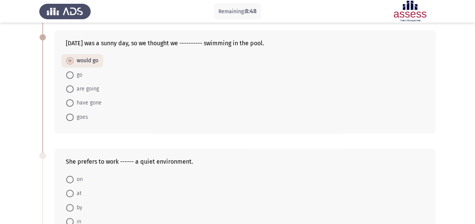
scroll to position [227, 0]
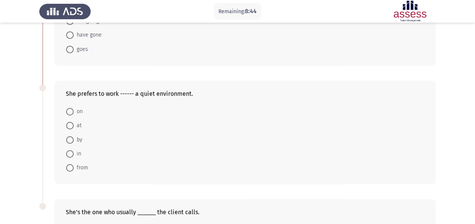
click at [76, 150] on span "in" at bounding box center [78, 154] width 8 height 9
click at [74, 150] on input "in" at bounding box center [70, 154] width 8 height 8
radio input "true"
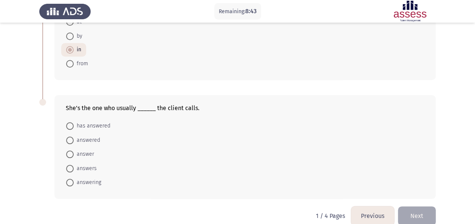
scroll to position [340, 0]
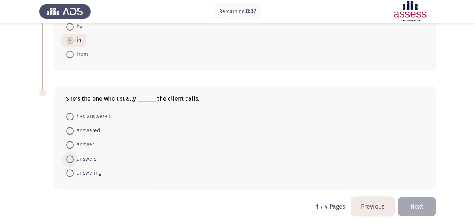
click at [92, 156] on span "answers" at bounding box center [85, 159] width 23 height 9
click at [74, 156] on input "answers" at bounding box center [70, 160] width 8 height 8
radio input "true"
click at [418, 201] on button "Next" at bounding box center [417, 207] width 38 height 19
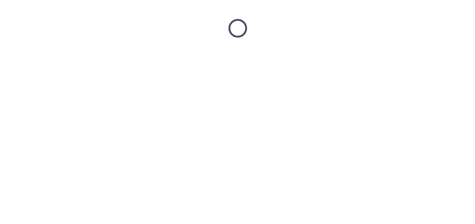
scroll to position [0, 0]
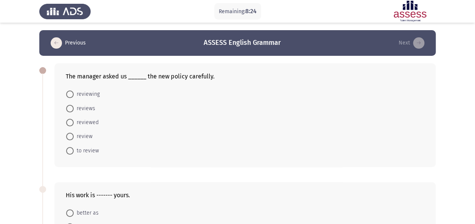
click at [91, 152] on span "to review" at bounding box center [86, 151] width 25 height 9
click at [74, 152] on input "to review" at bounding box center [70, 151] width 8 height 8
radio input "true"
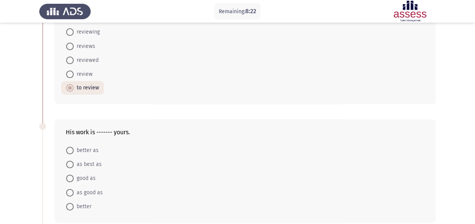
scroll to position [76, 0]
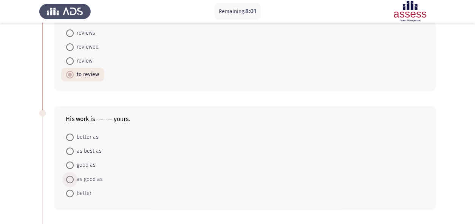
click at [90, 176] on span "as good as" at bounding box center [88, 179] width 29 height 9
click at [74, 176] on input "as good as" at bounding box center [70, 180] width 8 height 8
radio input "true"
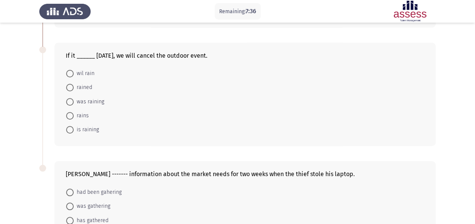
scroll to position [296, 0]
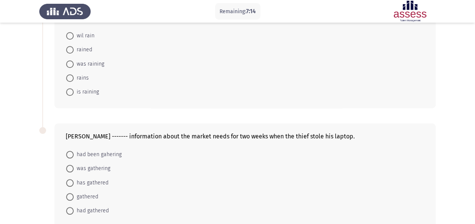
click at [86, 79] on span "rains" at bounding box center [81, 78] width 15 height 9
click at [74, 79] on input "rains" at bounding box center [70, 78] width 8 height 8
radio input "true"
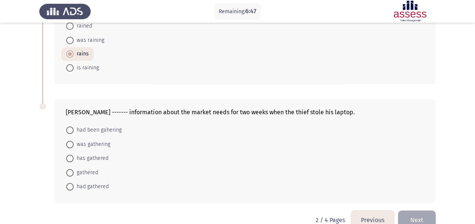
scroll to position [333, 0]
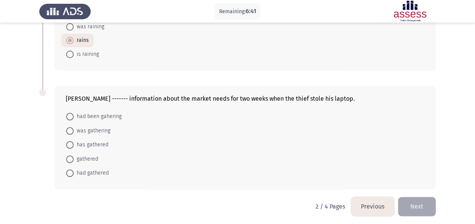
click at [96, 116] on span "had been gahering" at bounding box center [98, 116] width 48 height 9
click at [74, 116] on input "had been gahering" at bounding box center [70, 117] width 8 height 8
radio input "true"
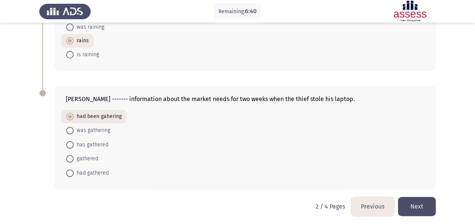
click at [415, 202] on button "Next" at bounding box center [417, 206] width 38 height 19
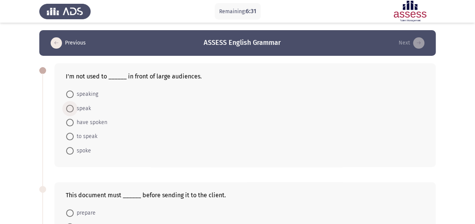
click at [78, 109] on span "speak" at bounding box center [82, 108] width 17 height 9
click at [74, 109] on input "speak" at bounding box center [70, 109] width 8 height 8
radio input "true"
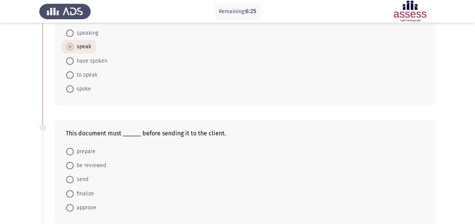
scroll to position [76, 0]
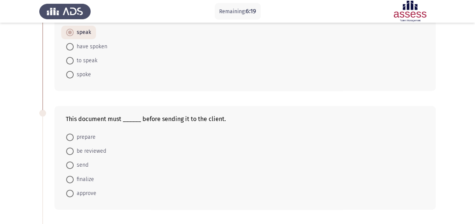
click at [95, 152] on span "be reviewed" at bounding box center [90, 151] width 33 height 9
click at [74, 152] on input "be reviewed" at bounding box center [70, 152] width 8 height 8
radio input "true"
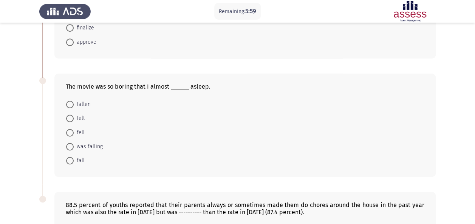
scroll to position [265, 0]
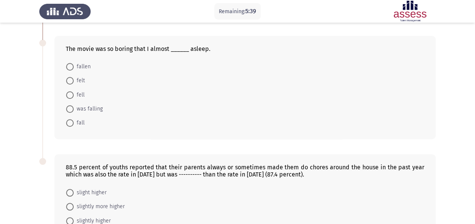
click at [75, 94] on span "fell" at bounding box center [79, 95] width 11 height 9
click at [74, 94] on input "fell" at bounding box center [70, 95] width 8 height 8
radio input "true"
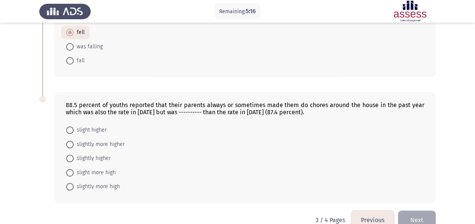
scroll to position [340, 0]
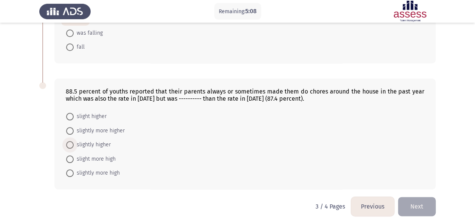
click at [91, 141] on span "slightly higher" at bounding box center [92, 145] width 37 height 9
click at [74, 141] on input "slightly higher" at bounding box center [70, 145] width 8 height 8
radio input "true"
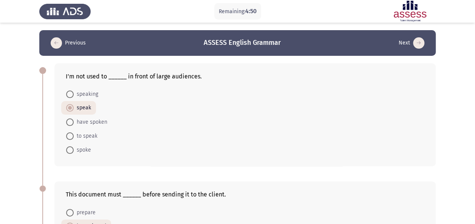
scroll to position [38, 0]
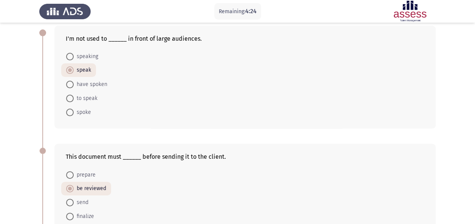
click at [85, 57] on span "speaking" at bounding box center [86, 56] width 25 height 9
click at [74, 57] on input "speaking" at bounding box center [70, 57] width 8 height 8
radio input "true"
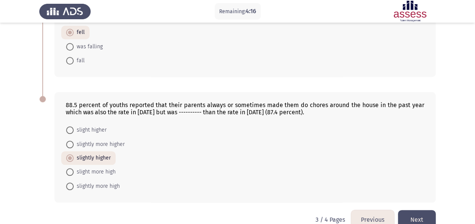
scroll to position [339, 0]
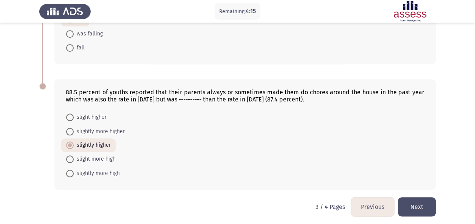
click at [417, 201] on button "Next" at bounding box center [417, 207] width 38 height 19
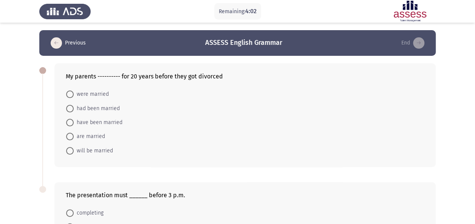
click at [101, 93] on span "were married" at bounding box center [91, 94] width 35 height 9
click at [74, 93] on input "were married" at bounding box center [70, 95] width 8 height 8
radio input "true"
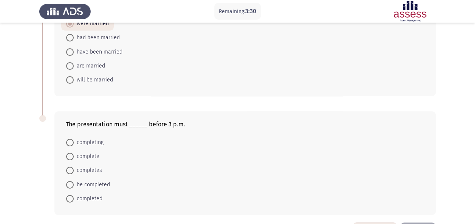
scroll to position [76, 0]
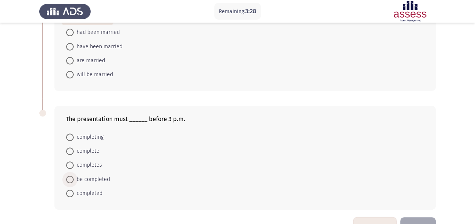
click at [90, 175] on span "be completed" at bounding box center [92, 179] width 36 height 9
click at [74, 176] on input "be completed" at bounding box center [70, 180] width 8 height 8
radio input "true"
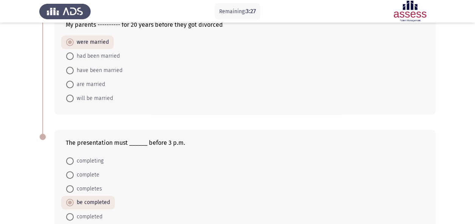
scroll to position [38, 0]
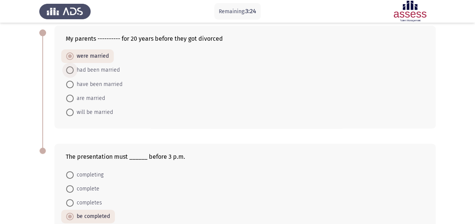
click at [91, 70] on span "had been married" at bounding box center [97, 70] width 46 height 9
click at [74, 70] on input "had been married" at bounding box center [70, 71] width 8 height 8
radio input "true"
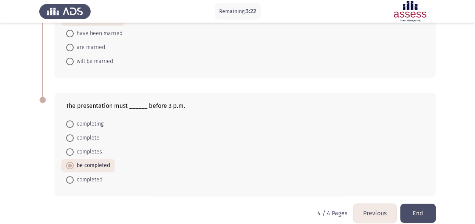
scroll to position [97, 0]
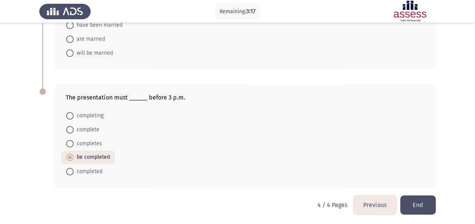
click at [416, 202] on button "End" at bounding box center [418, 205] width 36 height 19
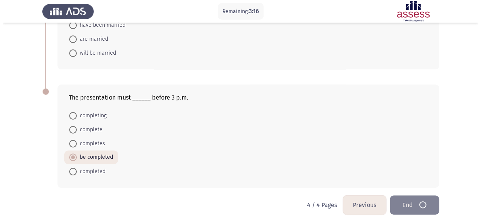
scroll to position [0, 0]
